Goal: Information Seeking & Learning: Learn about a topic

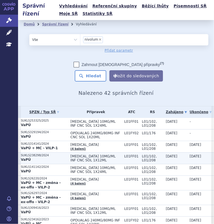
click at [104, 159] on span "OPDIVO 10MG/ML INF CNC SOL 1X12ML" at bounding box center [95, 158] width 51 height 8
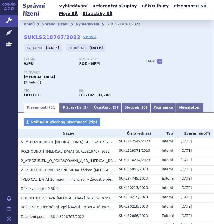
scroll to position [10, 0]
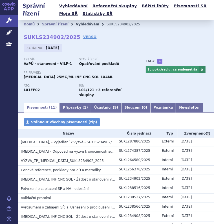
click at [76, 23] on link "Vyhledávání" at bounding box center [87, 24] width 23 height 4
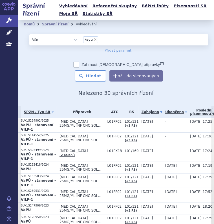
click at [94, 40] on span "×" at bounding box center [94, 39] width 3 height 3
click at [80, 40] on select "keytr" at bounding box center [80, 39] width 0 height 11
select select
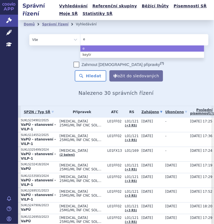
type input "er"
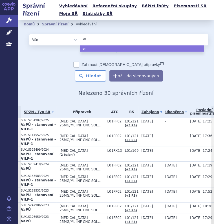
type input "erd"
type input "erda"
type input "erdafi"
type input "erdafit"
type input "erdafiti"
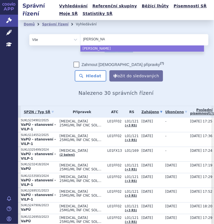
type input "erdafitin"
type input "[PERSON_NAME]"
type input "[MEDICAL_DATA]"
select select "[MEDICAL_DATA]"
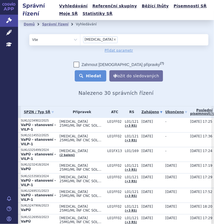
click at [82, 76] on button "Hledat" at bounding box center [91, 75] width 32 height 11
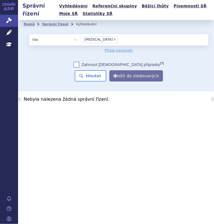
click at [119, 39] on input "[MEDICAL_DATA] × [MEDICAL_DATA]" at bounding box center [120, 39] width 3 height 6
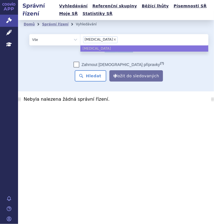
select select
type input "erdafitinib"
type input "erdafitin"
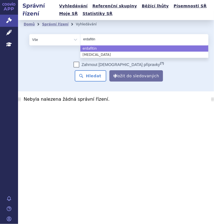
type input "erdafiti"
type input "erdafit"
type input "erdafi"
select select "erdafi"
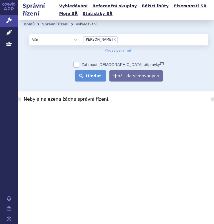
click at [93, 77] on button "Hledat" at bounding box center [91, 75] width 32 height 11
click at [106, 37] on ul "× erdafi" at bounding box center [144, 39] width 128 height 10
click at [80, 37] on select "erdafi" at bounding box center [80, 39] width 0 height 11
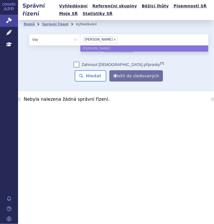
select select
type input "erdafi"
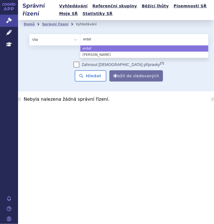
type input "erdaf"
select select "erdaf"
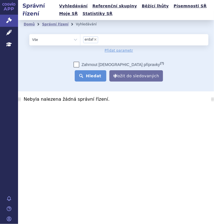
click at [96, 77] on button "Hledat" at bounding box center [91, 75] width 32 height 11
click at [95, 39] on span "×" at bounding box center [94, 39] width 3 height 3
click at [80, 39] on select "erdaf" at bounding box center [80, 39] width 0 height 11
select select
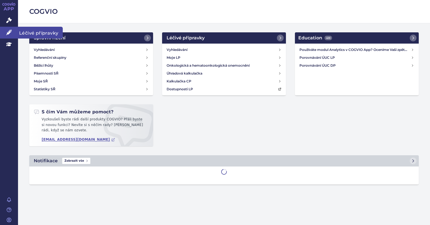
click at [12, 35] on link "Léčivé přípravky" at bounding box center [9, 33] width 18 height 12
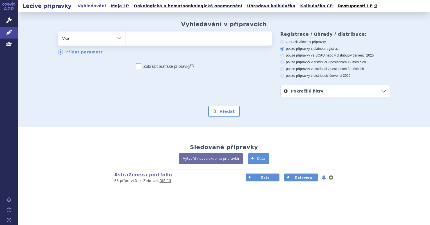
click at [135, 43] on ul at bounding box center [199, 38] width 146 height 12
click at [126, 43] on select at bounding box center [126, 38] width 0 height 14
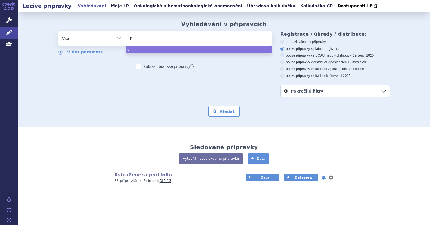
type input "pe"
type input "pem"
type input "pembr"
type input "pembro"
type input "pembrol"
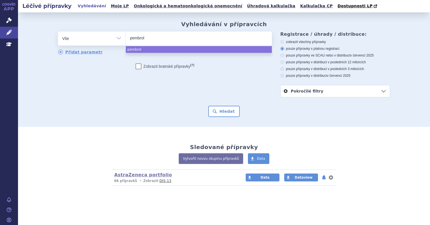
select select "pembrol"
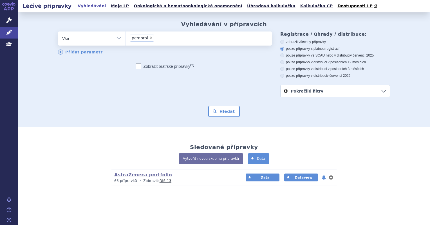
click at [120, 36] on select "Vše Přípravek/SUKL kód MAH VPOIS ATC/Aktivní látka Léková forma Síla" at bounding box center [92, 38] width 68 height 13
select select "filter-atc-group"
click at [58, 32] on select "Vše Přípravek/SUKL kód MAH VPOIS ATC/Aktivní látka Léková forma Síla" at bounding box center [92, 38] width 68 height 13
click at [138, 34] on ul at bounding box center [199, 38] width 146 height 12
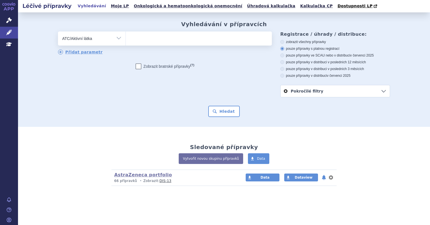
click at [126, 34] on select at bounding box center [126, 38] width 0 height 14
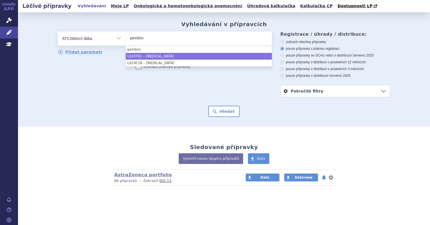
type input "pembro"
select select "L01FF02"
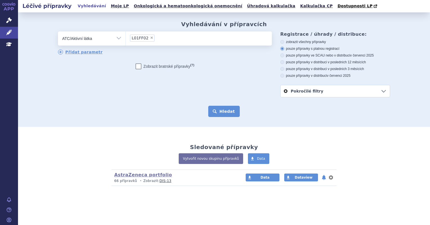
click at [225, 109] on button "Hledat" at bounding box center [224, 111] width 32 height 11
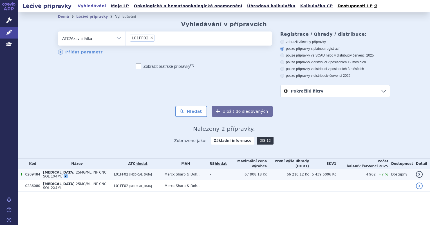
click at [92, 171] on span "25MG/ML INF CNC SOL 1X4ML" at bounding box center [74, 175] width 63 height 8
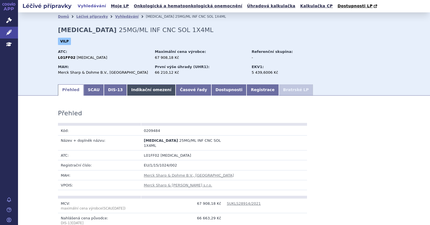
click at [140, 93] on link "Indikační omezení" at bounding box center [151, 89] width 49 height 11
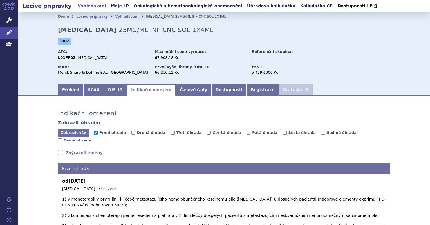
scroll to position [12, 0]
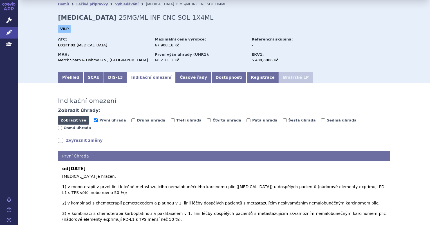
click at [84, 120] on button "Zobrazit vše Skrýt vše" at bounding box center [73, 120] width 31 height 8
checkbox input "true"
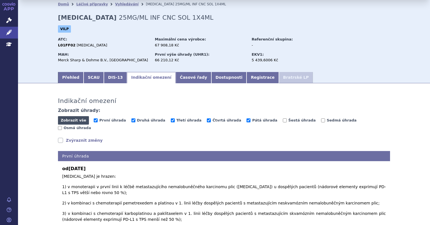
checkbox input "true"
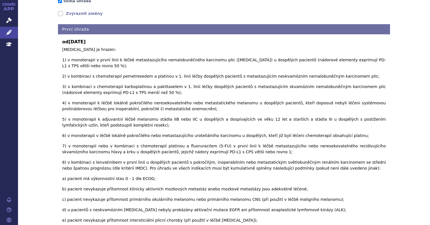
scroll to position [0, 0]
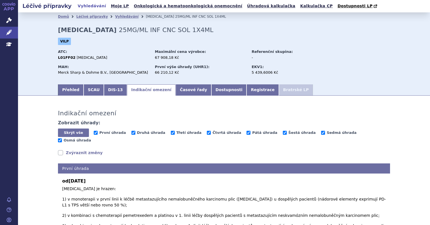
click at [88, 134] on div "Zobrazit vše Skrýt vše První úhrada [GEOGRAPHIC_DATA] [GEOGRAPHIC_DATA] [GEOGRA…" at bounding box center [224, 137] width 332 height 16
click at [84, 134] on span "Skrýt vše" at bounding box center [73, 133] width 31 height 8
checkbox input "false"
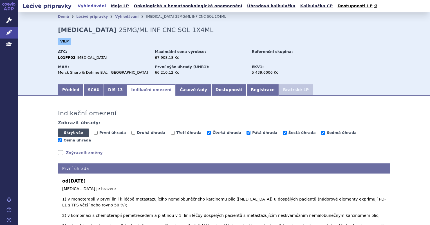
checkbox input "false"
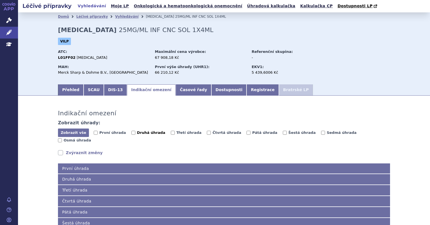
click at [131, 134] on label "Druhá úhrada" at bounding box center [148, 133] width 34 height 6
click at [131, 134] on input "Druhá úhrada" at bounding box center [133, 133] width 4 height 4
checkbox input "true"
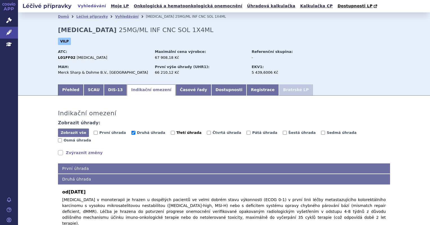
click at [171, 134] on input "Třetí úhrada" at bounding box center [173, 133] width 4 height 4
checkbox input "true"
click at [207, 133] on input "Čtvrtá úhrada" at bounding box center [209, 133] width 4 height 4
checkbox input "true"
click at [247, 135] on input "Pátá úhrada" at bounding box center [249, 133] width 4 height 4
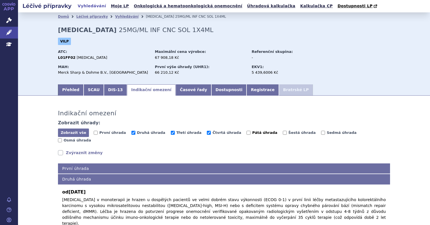
checkbox input "true"
click at [283, 134] on input "Šestá úhrada" at bounding box center [285, 133] width 4 height 4
checkbox input "true"
click at [321, 133] on input "Sedmá úhrada" at bounding box center [323, 133] width 4 height 4
checkbox input "true"
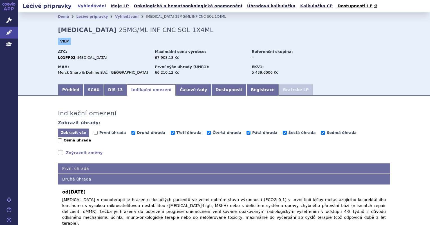
click at [62, 138] on input "Osmá úhrada" at bounding box center [60, 140] width 4 height 4
checkbox input "true"
click at [96, 133] on label "První úhrada" at bounding box center [110, 133] width 32 height 6
click at [96, 133] on input "První úhrada" at bounding box center [96, 133] width 4 height 4
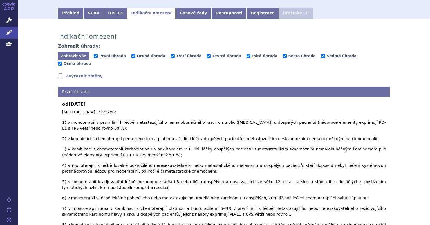
scroll to position [77, 0]
click at [94, 56] on input "První úhrada" at bounding box center [96, 56] width 4 height 4
checkbox input "false"
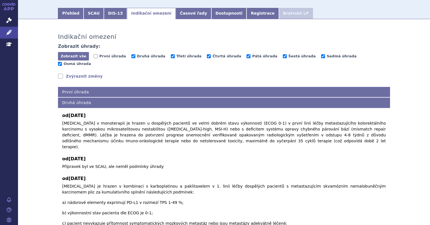
scroll to position [0, 0]
